Goal: Transaction & Acquisition: Register for event/course

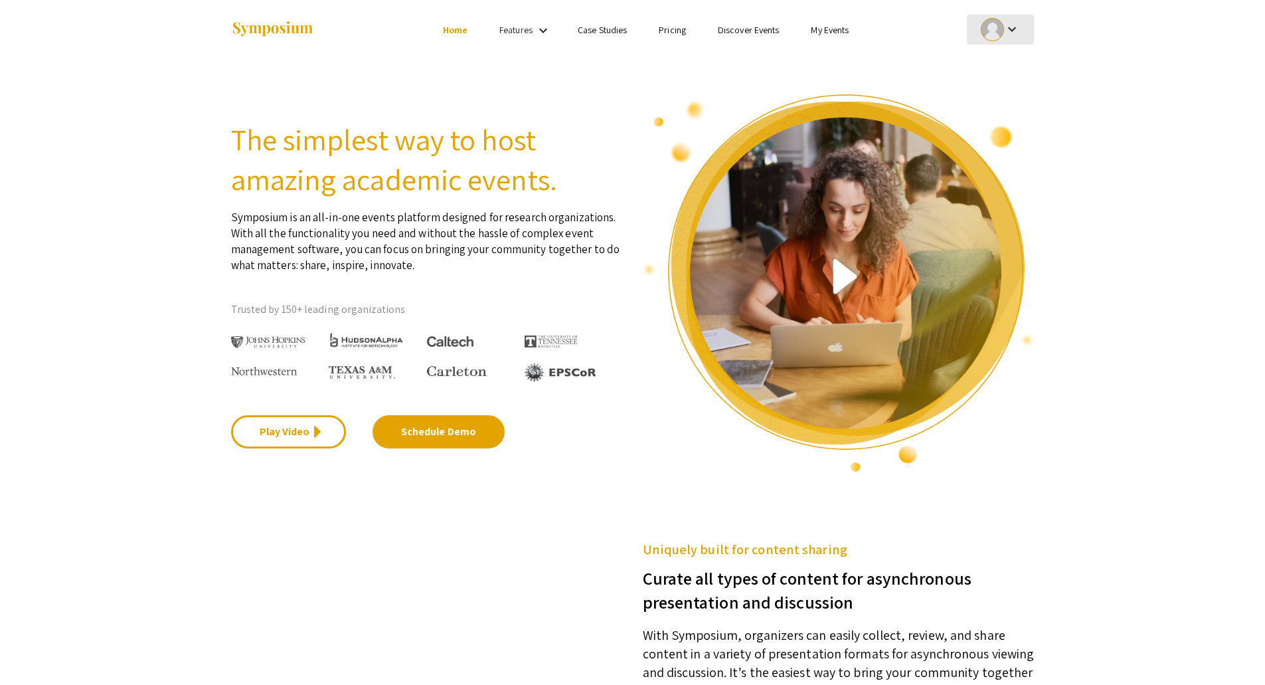
click at [1014, 27] on mat-icon "keyboard_arrow_down" at bounding box center [1012, 29] width 16 height 16
click at [996, 70] on button "My Account" at bounding box center [1008, 66] width 82 height 32
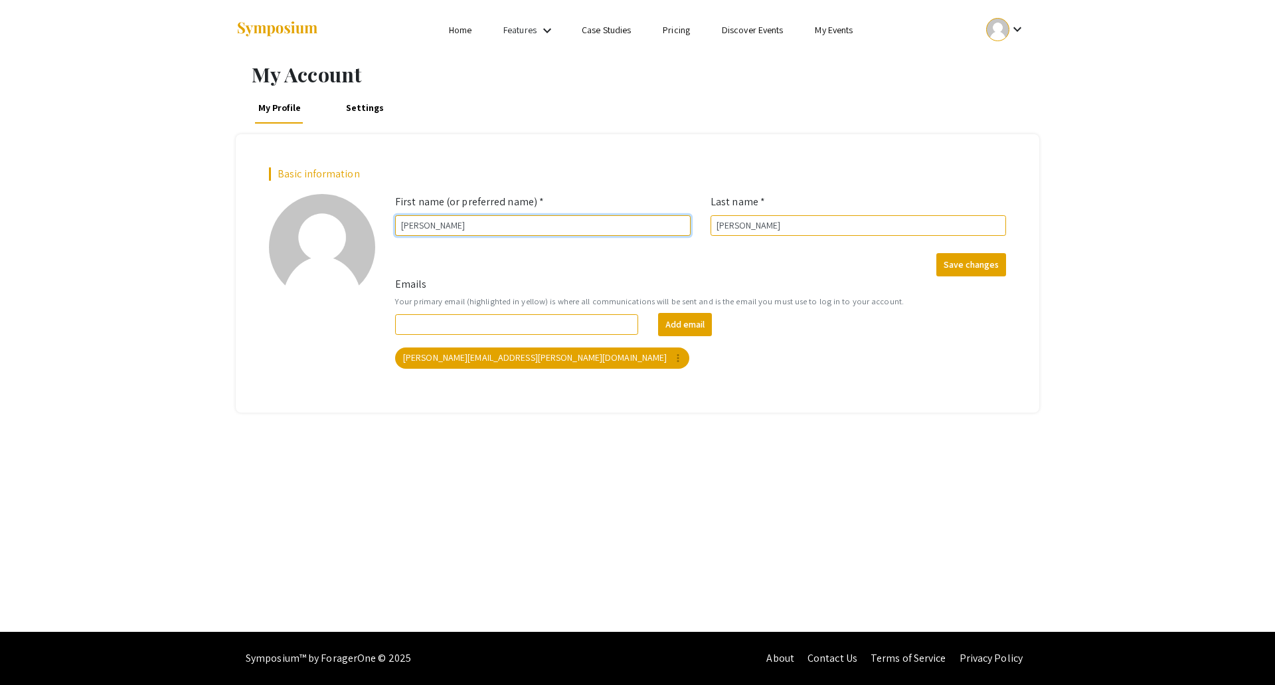
click at [563, 221] on input "[PERSON_NAME]" at bounding box center [543, 225] width 296 height 21
click at [1010, 35] on mat-icon "keyboard_arrow_down" at bounding box center [1018, 29] width 16 height 16
click at [996, 136] on button "Sign out" at bounding box center [1013, 130] width 82 height 32
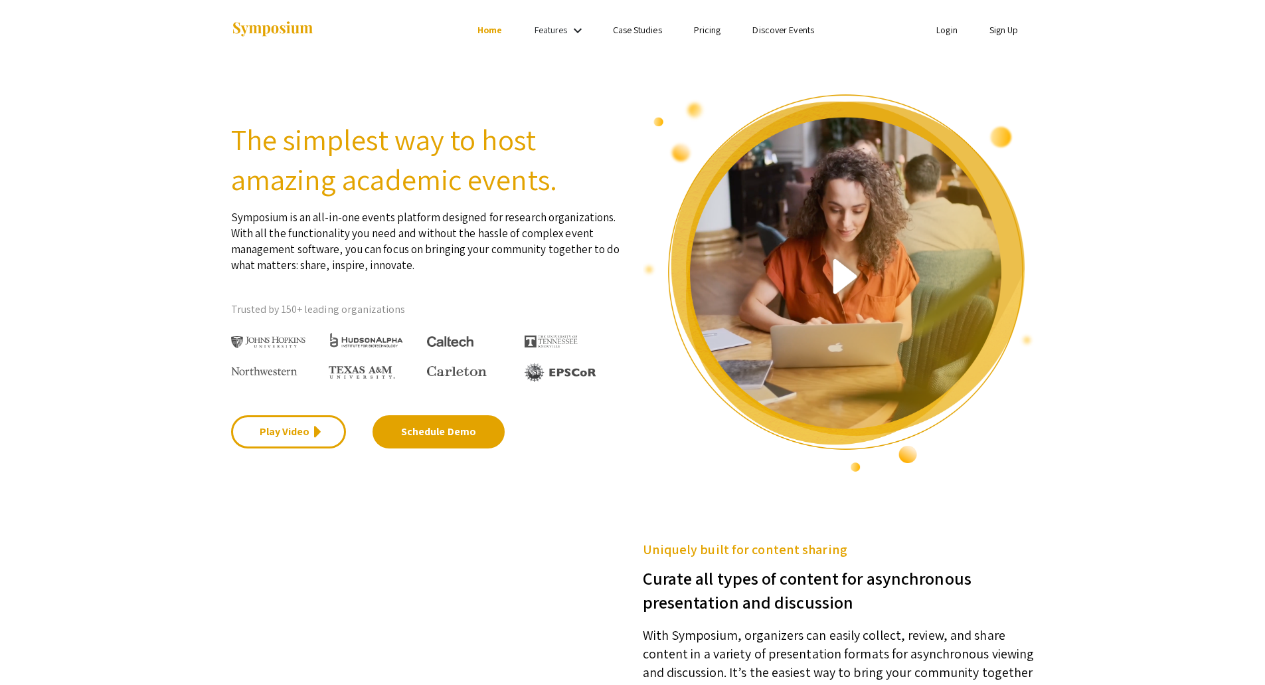
click at [995, 37] on ul "Login Sign Up" at bounding box center [901, 30] width 265 height 60
click at [921, 37] on li "Login" at bounding box center [947, 30] width 53 height 16
click at [1001, 33] on link "Sign Up" at bounding box center [1004, 30] width 29 height 12
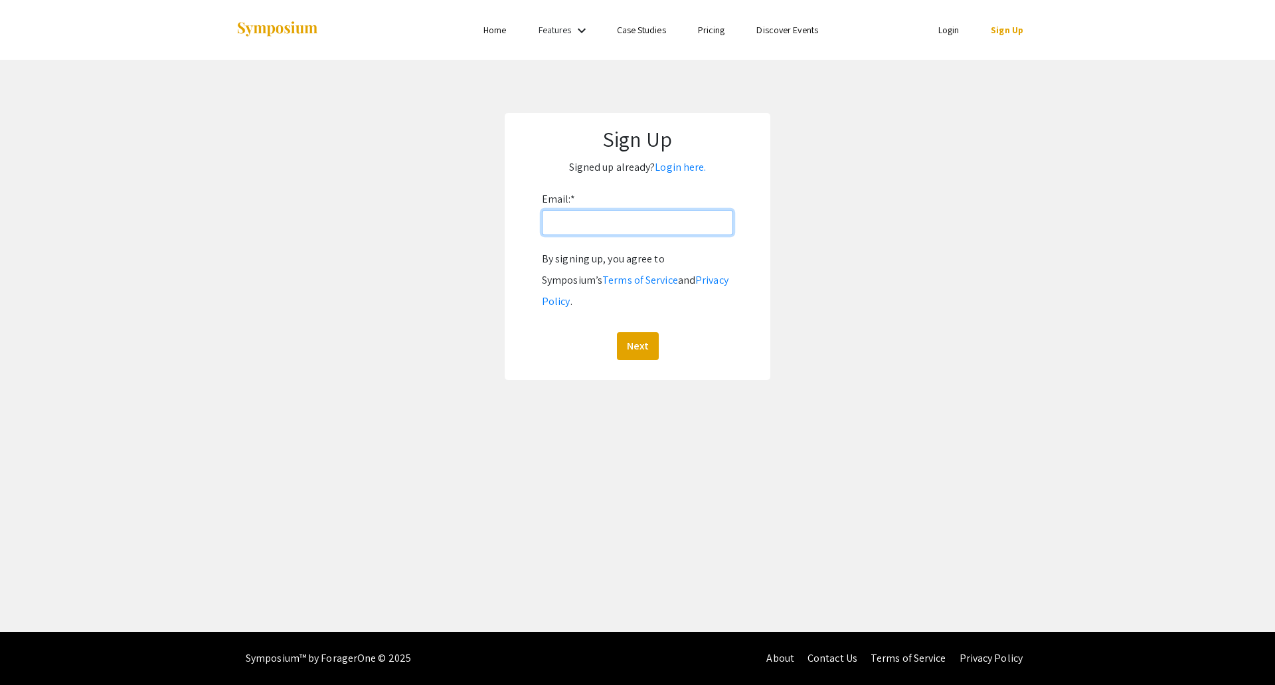
click at [681, 220] on input "Email: *" at bounding box center [637, 222] width 191 height 25
type input "[PERSON_NAME][EMAIL_ADDRESS][PERSON_NAME][DOMAIN_NAME]"
click at [643, 332] on button "Next" at bounding box center [638, 346] width 42 height 28
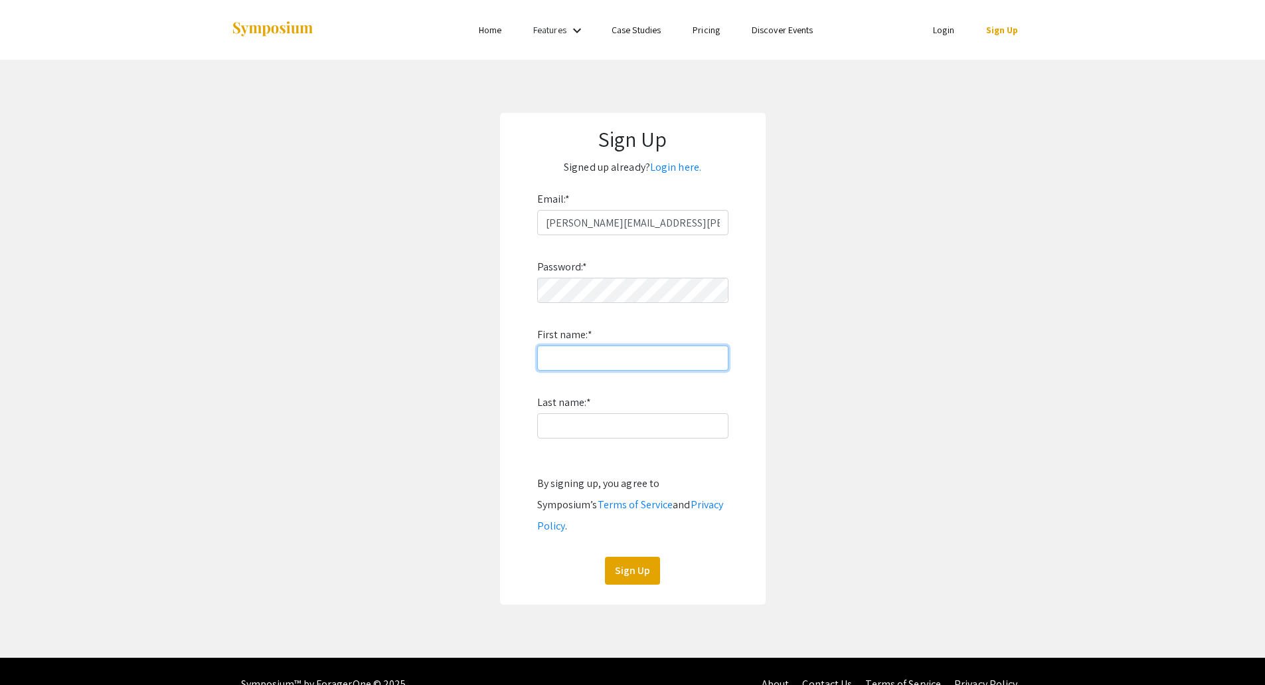
click at [557, 351] on input "First name: *" at bounding box center [632, 357] width 191 height 25
type input "2026MURALSSuccess"
click at [616, 361] on input "2026MURALSSuccess" at bounding box center [632, 357] width 191 height 25
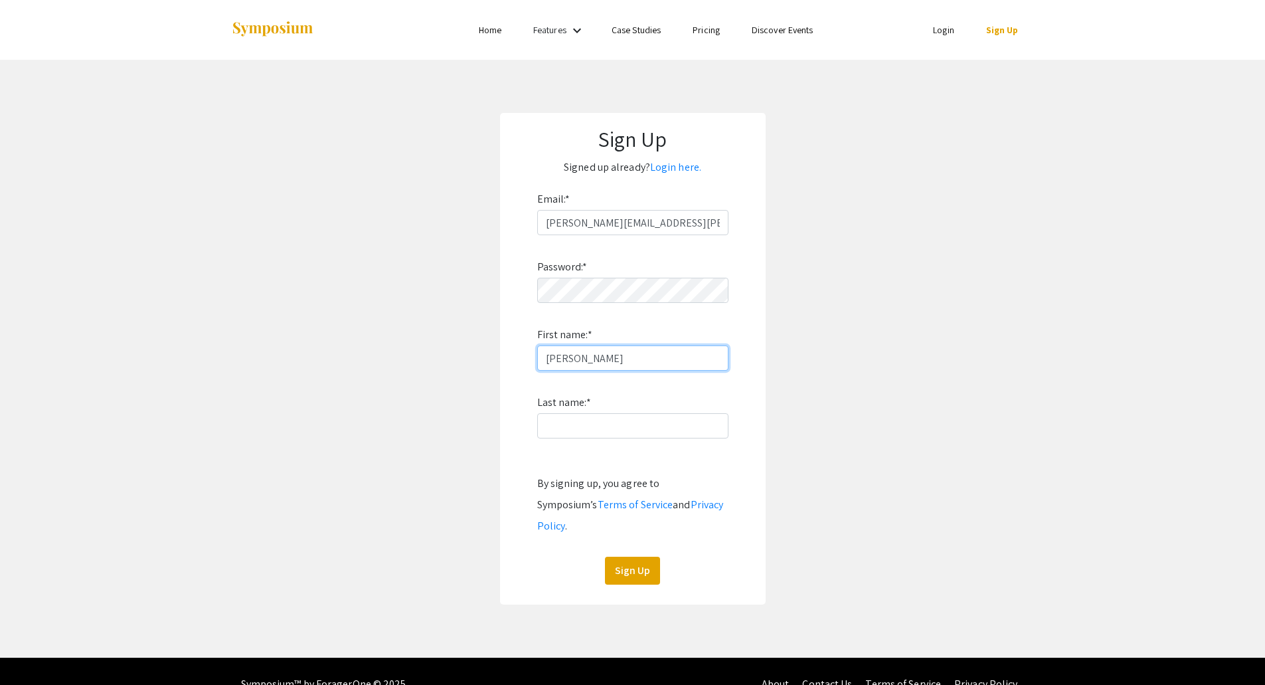
type input "[PERSON_NAME]"
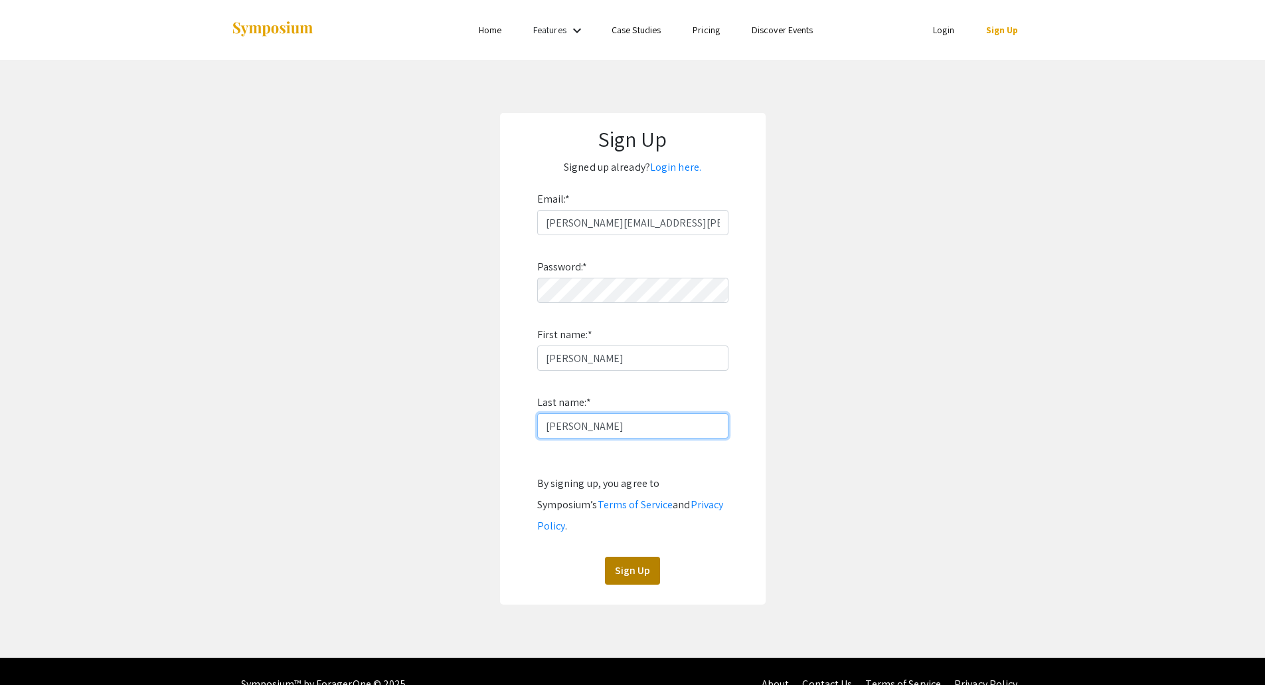
type input "[PERSON_NAME]"
click at [638, 557] on button "Sign Up" at bounding box center [632, 571] width 55 height 28
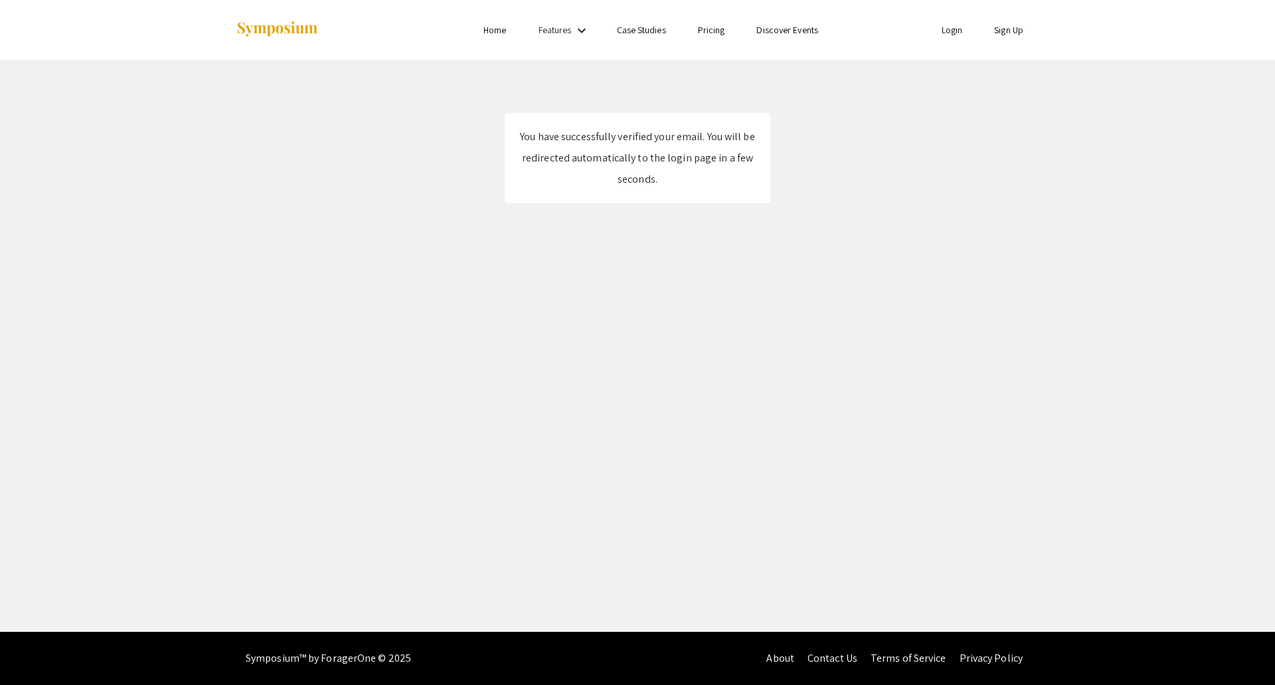
click at [956, 32] on link "Login" at bounding box center [952, 30] width 21 height 12
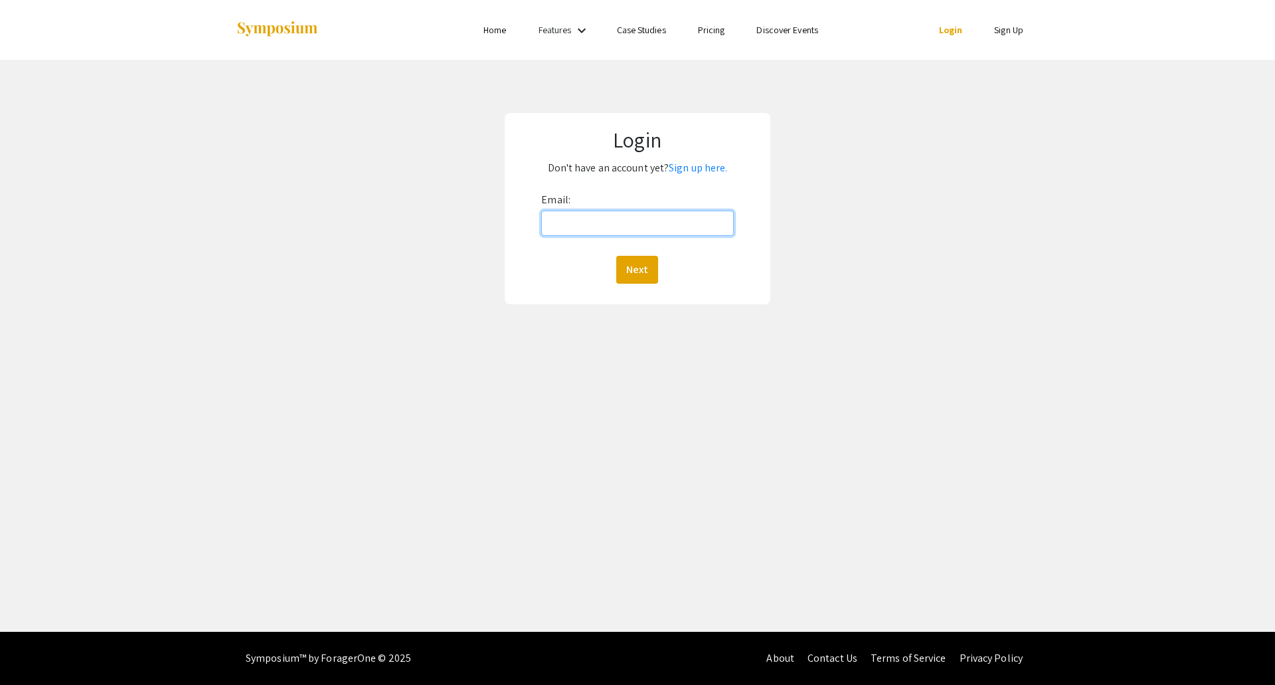
click at [633, 222] on input "Email:" at bounding box center [637, 223] width 192 height 25
type input "[PERSON_NAME][EMAIL_ADDRESS][PERSON_NAME][DOMAIN_NAME]"
click at [616, 256] on button "Next" at bounding box center [637, 270] width 42 height 28
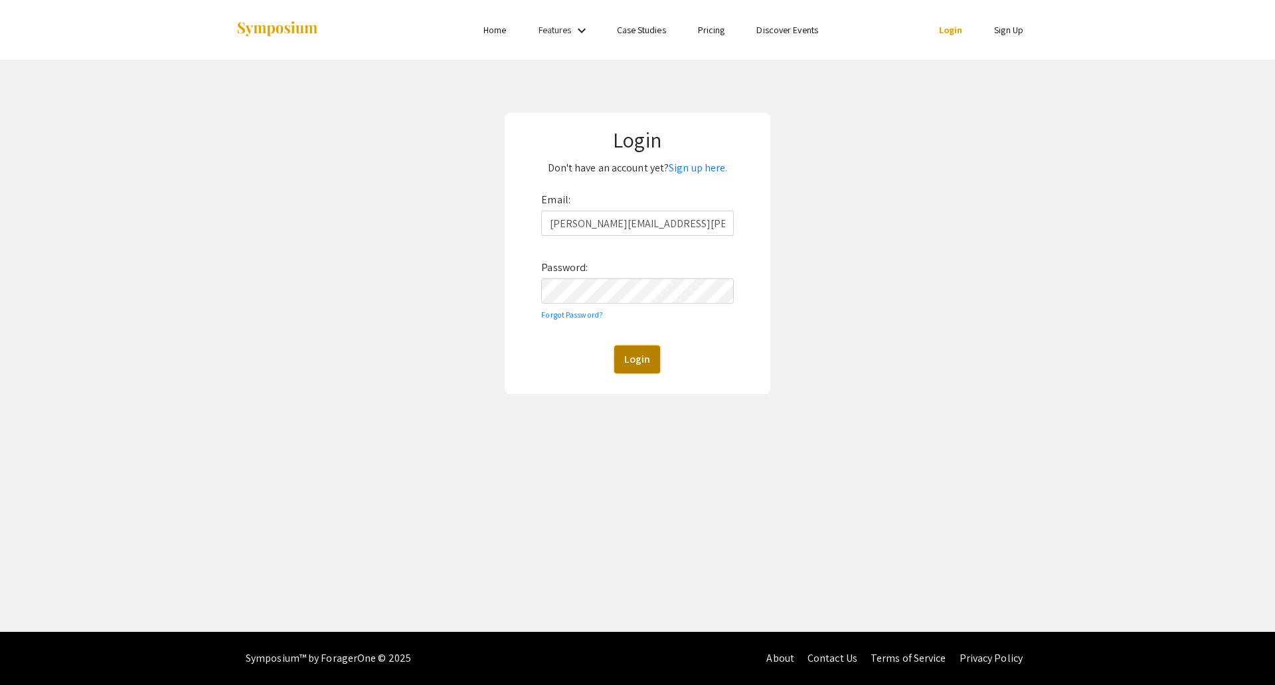
click at [644, 355] on button "Login" at bounding box center [637, 359] width 46 height 28
